Goal: Information Seeking & Learning: Learn about a topic

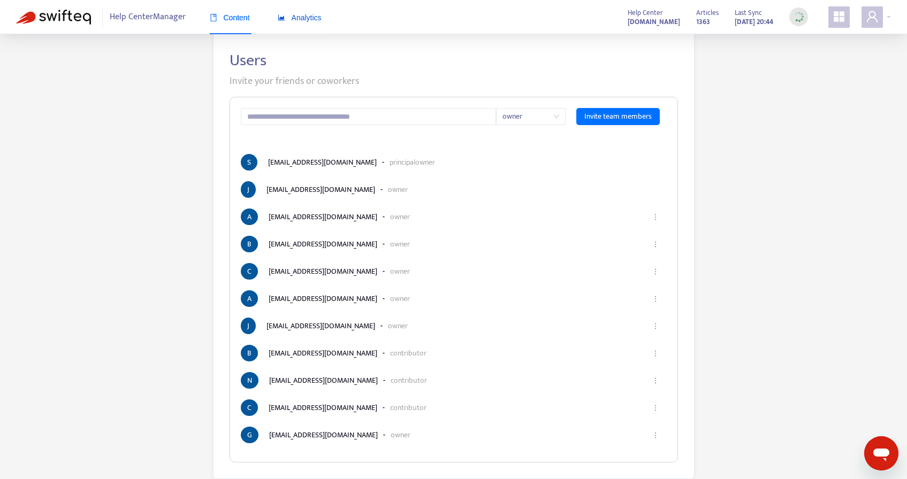
click at [285, 17] on icon "area-chart" at bounding box center [281, 17] width 7 height 7
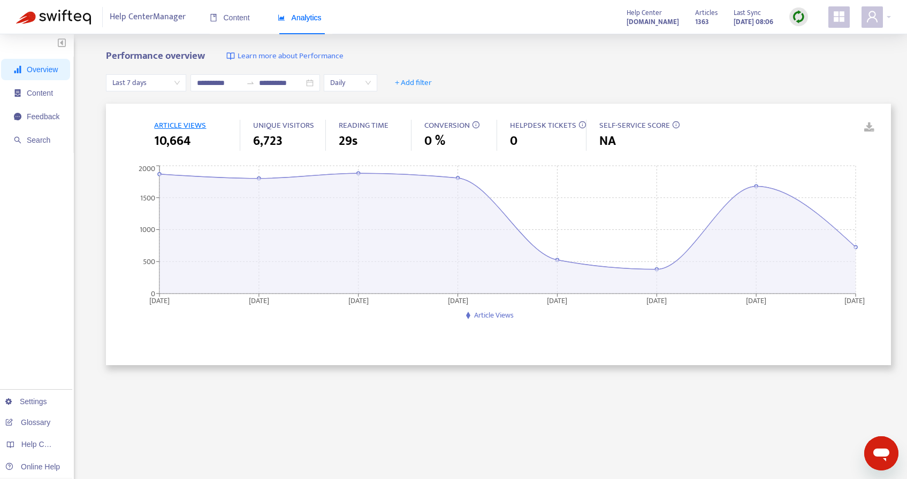
click at [672, 125] on icon at bounding box center [675, 124] width 7 height 7
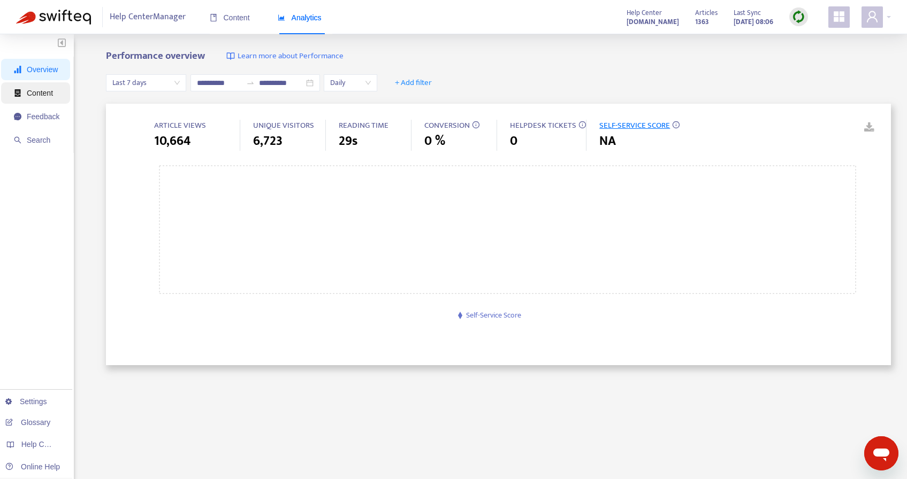
click at [39, 95] on span "Content" at bounding box center [40, 93] width 26 height 9
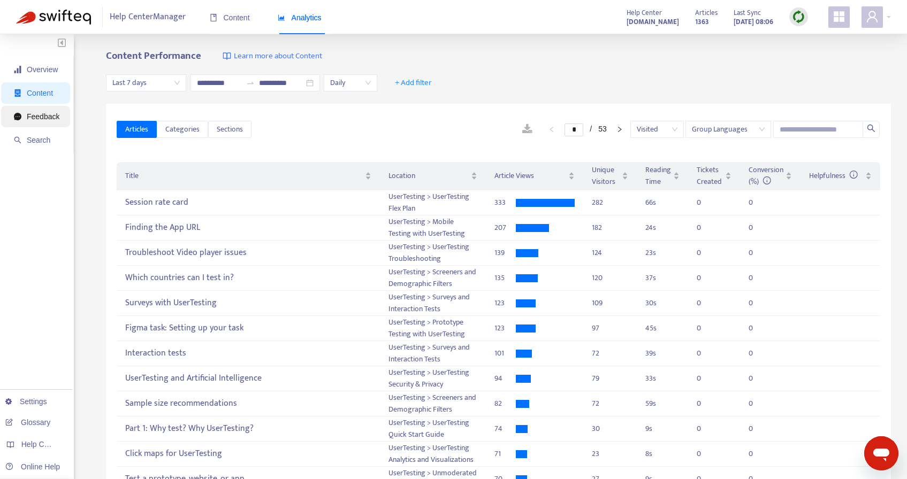
click at [48, 119] on span "Feedback" at bounding box center [43, 116] width 33 height 9
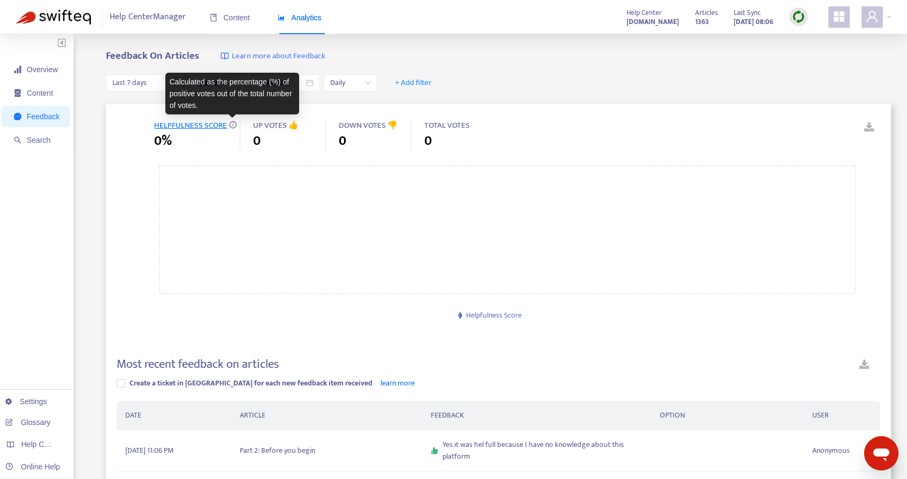
click at [233, 125] on icon at bounding box center [232, 124] width 7 height 7
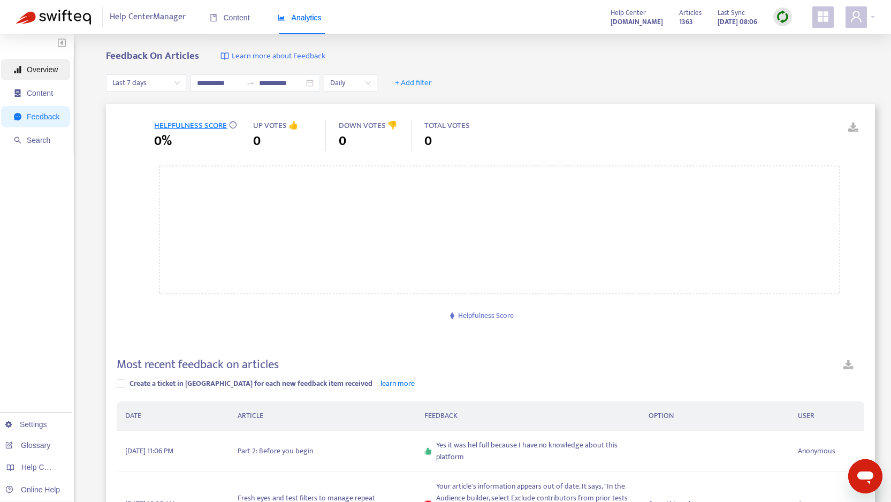
click at [49, 68] on span "Overview" at bounding box center [42, 69] width 31 height 9
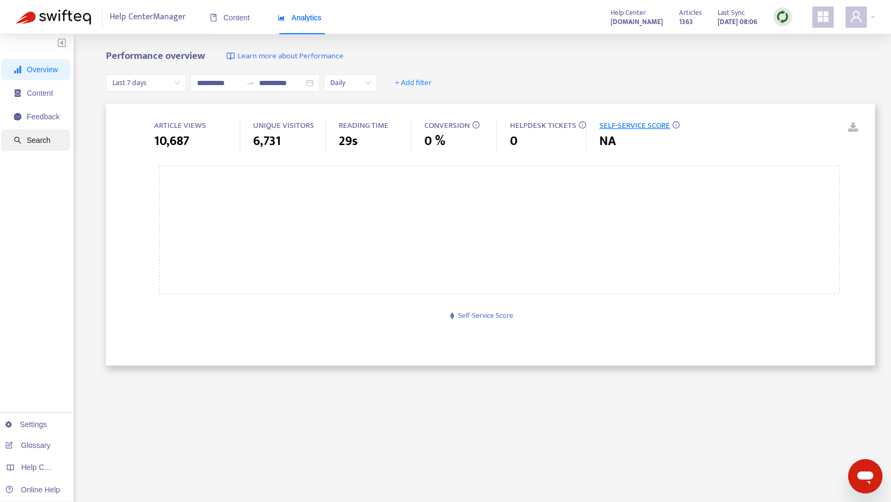
click at [41, 143] on span "Search" at bounding box center [39, 140] width 24 height 9
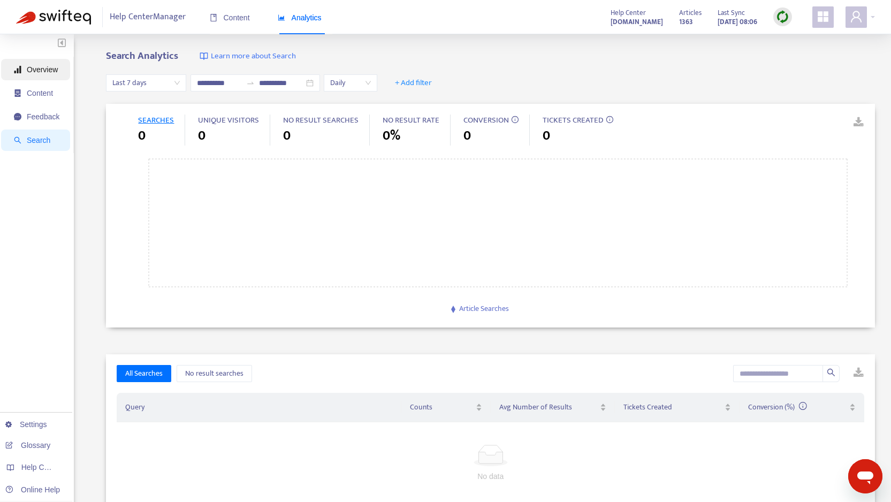
click at [46, 64] on span "Overview" at bounding box center [36, 69] width 45 height 21
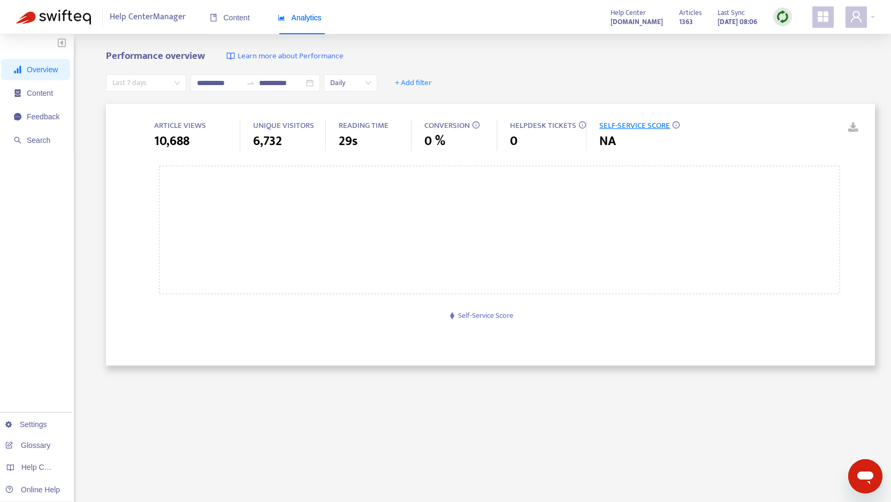
click at [159, 81] on span "Last 7 days" at bounding box center [145, 83] width 67 height 16
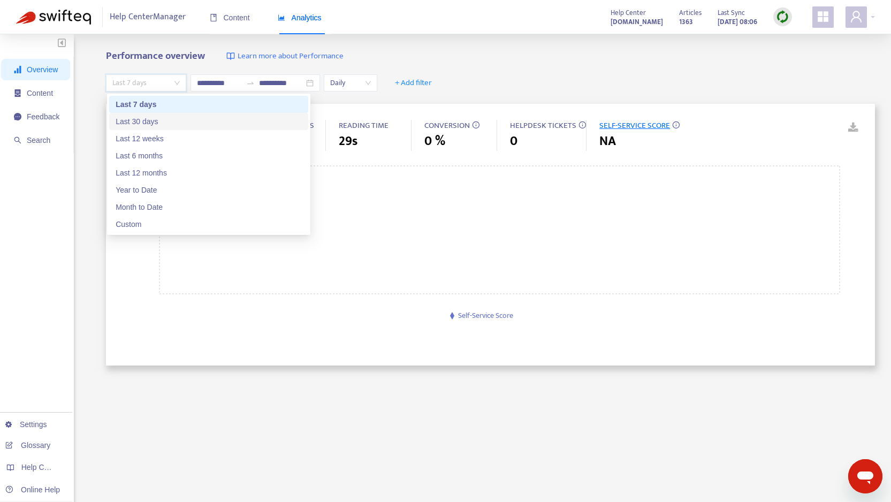
click at [153, 124] on div "Last 30 days" at bounding box center [209, 122] width 186 height 12
type input "**********"
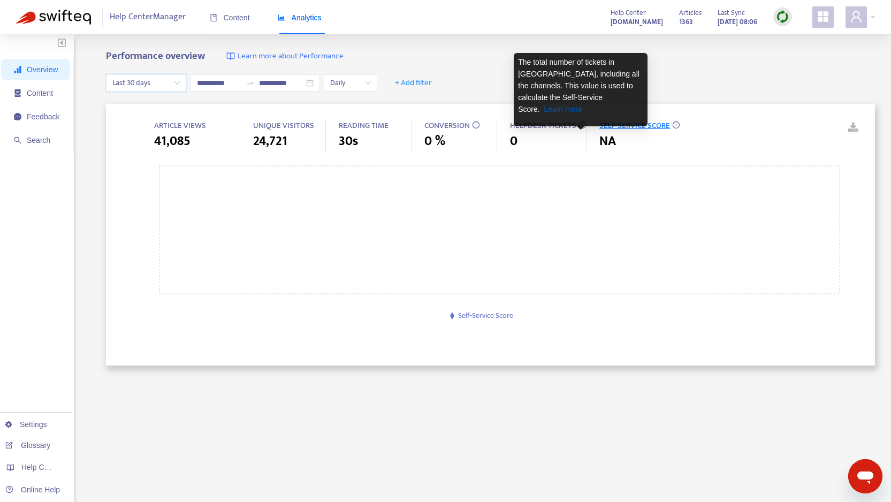
click at [582, 105] on link "Learn more" at bounding box center [563, 109] width 39 height 9
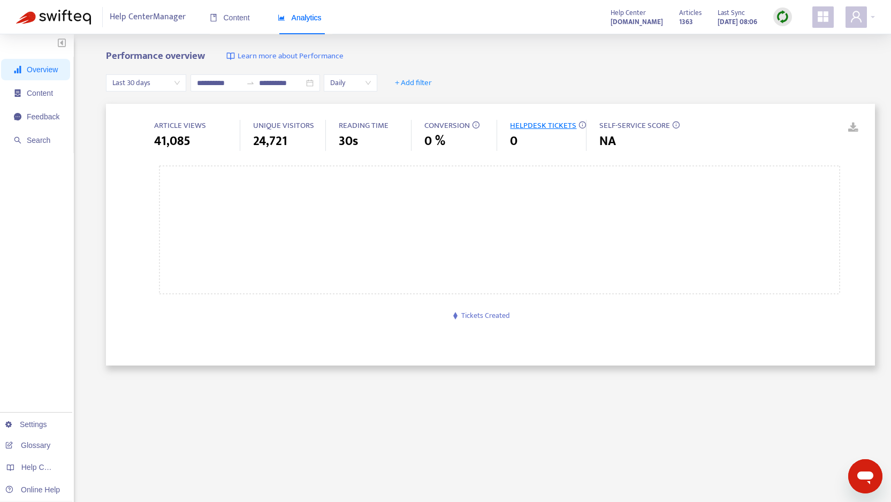
click at [482, 312] on span "Tickets Created" at bounding box center [485, 315] width 49 height 12
click at [455, 315] on icon at bounding box center [455, 315] width 4 height 7
click at [234, 18] on span "Content" at bounding box center [230, 17] width 40 height 9
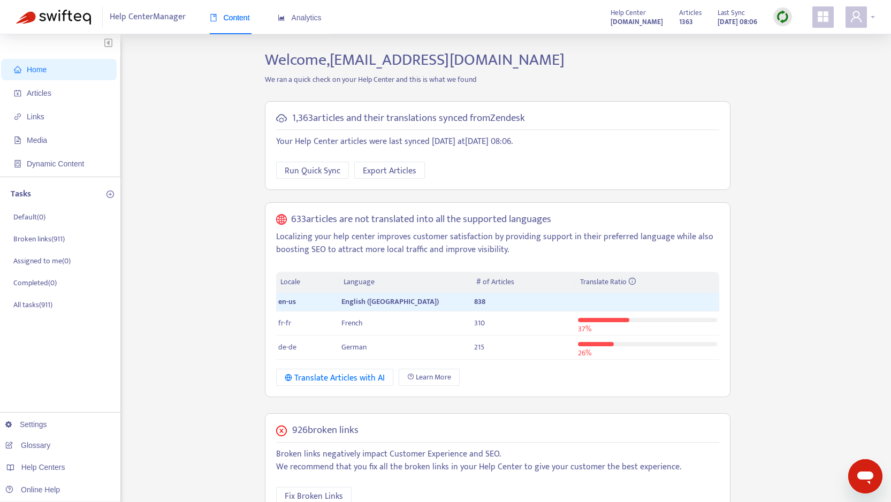
click at [867, 22] on div at bounding box center [859, 16] width 29 height 21
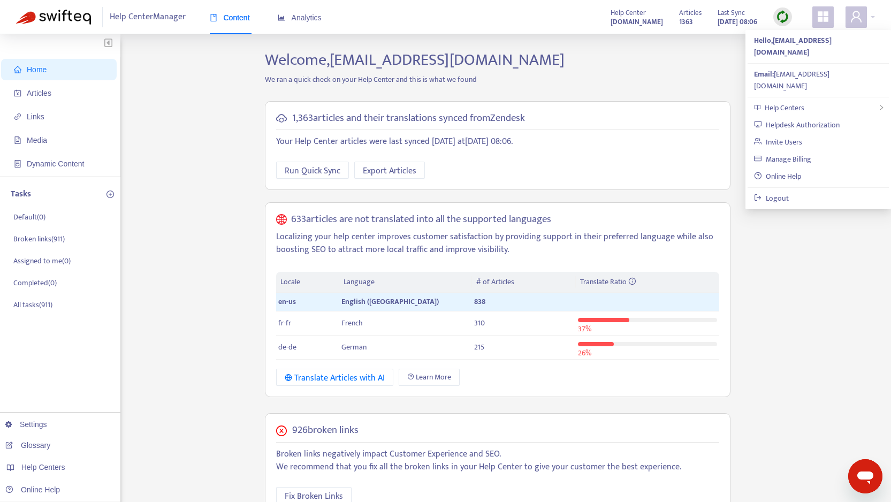
click at [793, 248] on div "Home Articles Links Media Dynamic Content Tasks Default ( 0 ) Broken links ( 91…" at bounding box center [445, 406] width 859 height 713
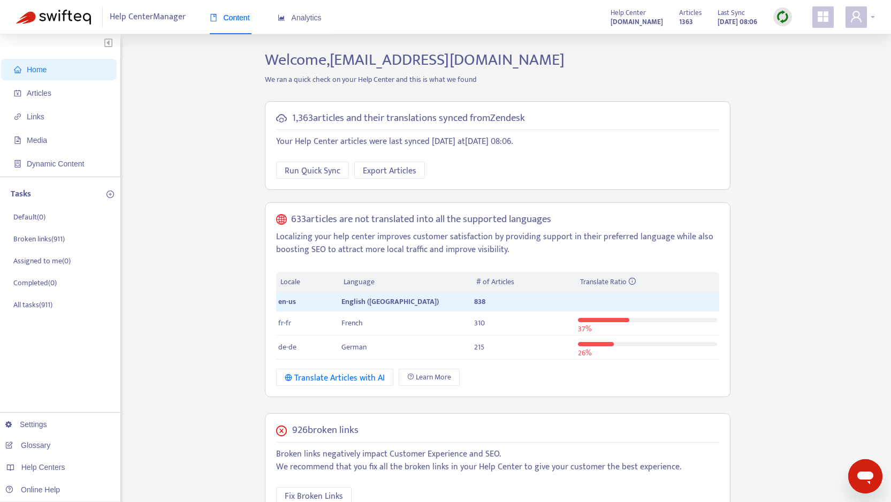
click at [857, 19] on icon "user" at bounding box center [856, 16] width 13 height 13
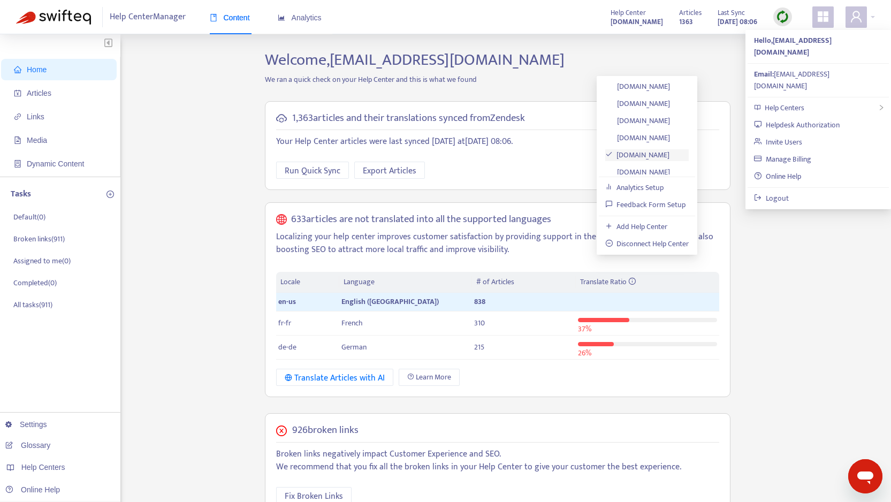
click at [670, 156] on link "[DOMAIN_NAME]" at bounding box center [637, 155] width 65 height 12
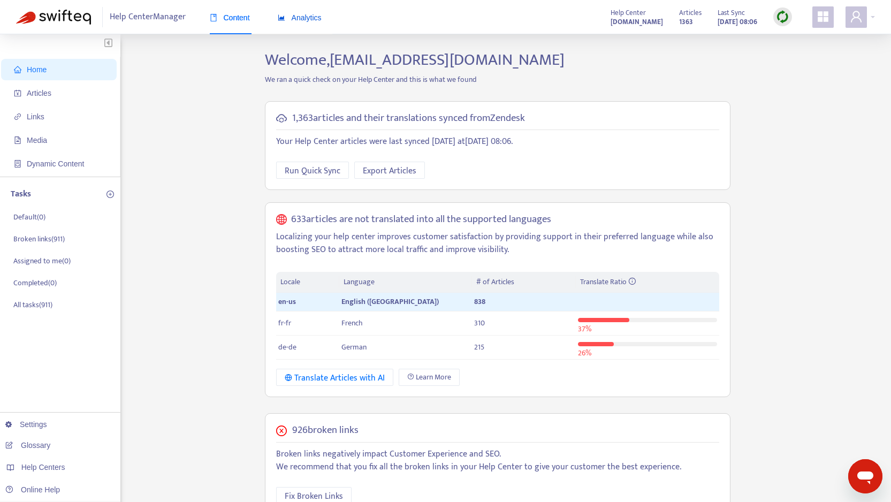
click at [299, 21] on span "Analytics" at bounding box center [300, 17] width 44 height 9
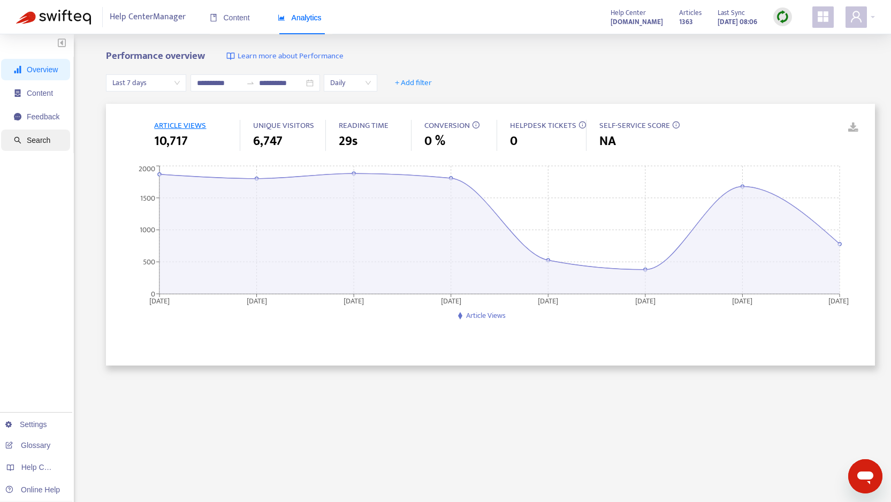
click at [27, 142] on span "Search" at bounding box center [39, 140] width 24 height 9
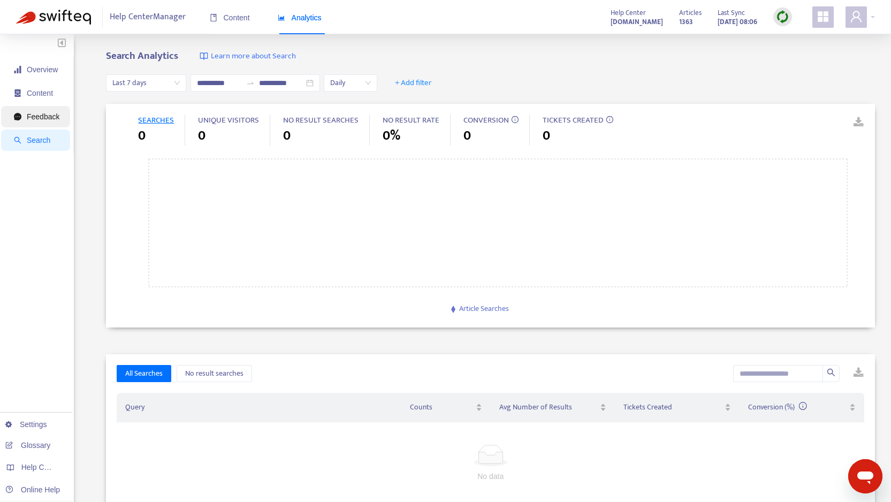
click at [40, 114] on span "Feedback" at bounding box center [43, 116] width 33 height 9
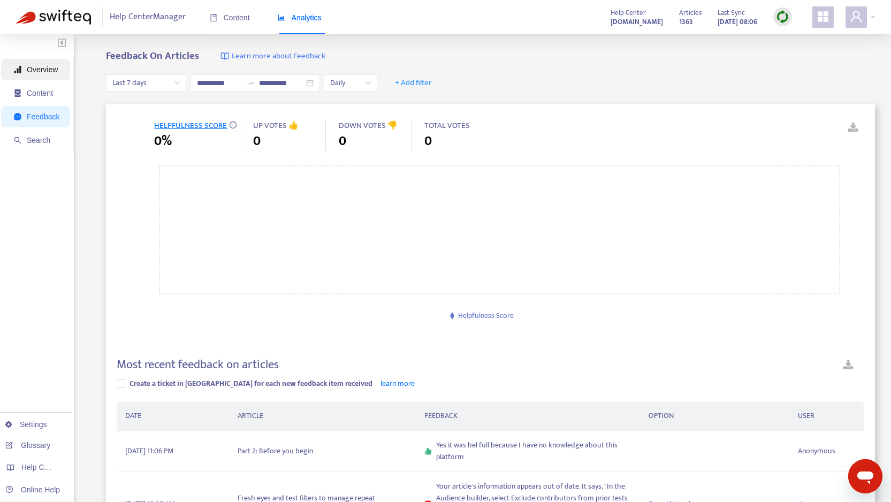
click at [51, 62] on span "Overview" at bounding box center [36, 69] width 45 height 21
